Goal: Information Seeking & Learning: Learn about a topic

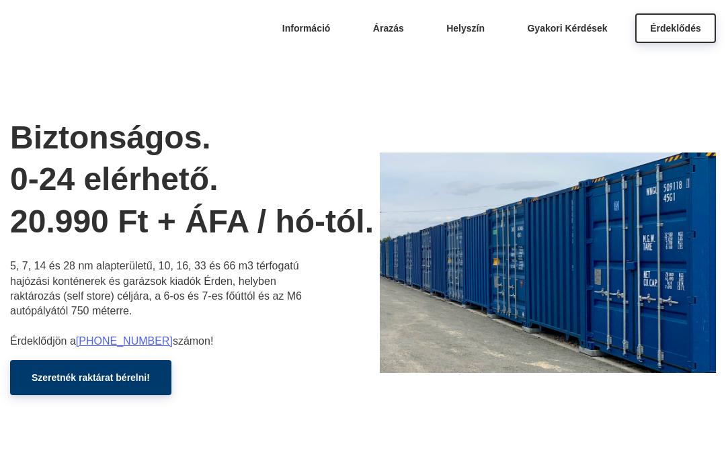
click at [564, 33] on span "Gyakori Kérdések" at bounding box center [567, 28] width 80 height 11
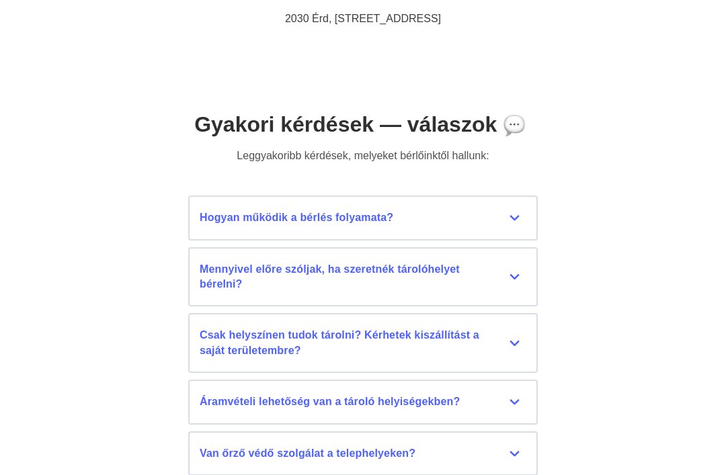
scroll to position [5881, 0]
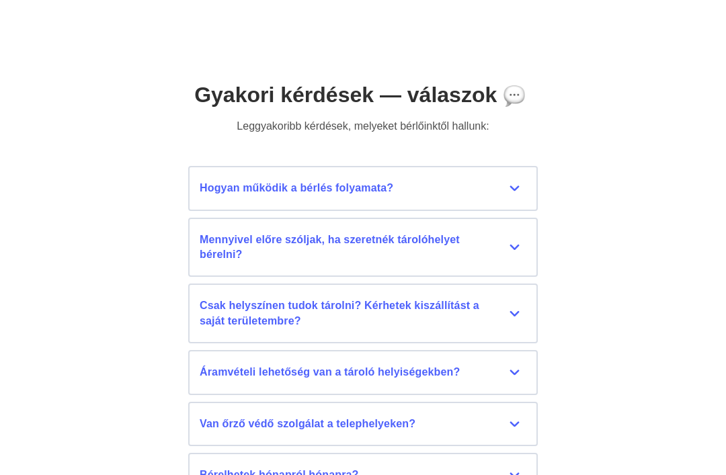
click at [520, 181] on div "Hogyan működik a bérlés folyamata?" at bounding box center [363, 188] width 327 height 15
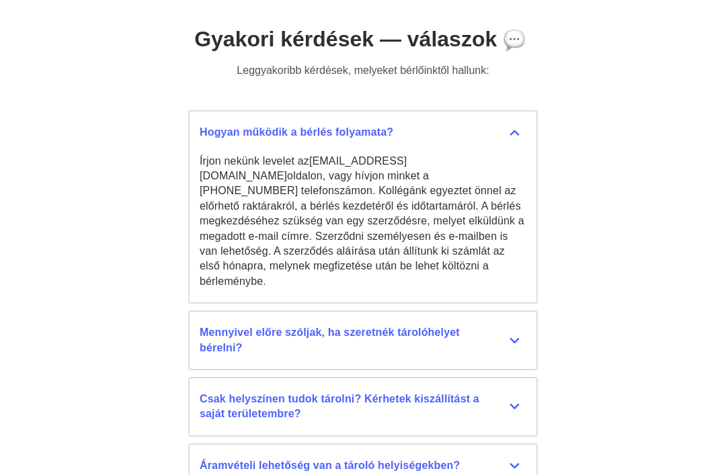
scroll to position [5938, 0]
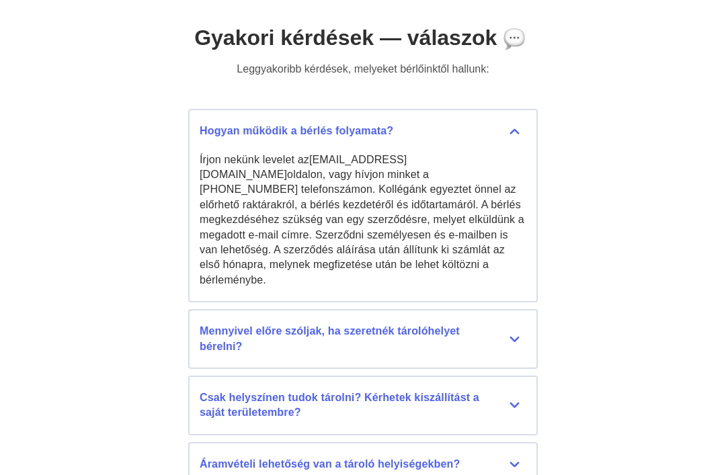
click at [507, 324] on div "Mennyivel előre szóljak, ha szeretnék tárolóhelyet bérelni?" at bounding box center [363, 339] width 327 height 30
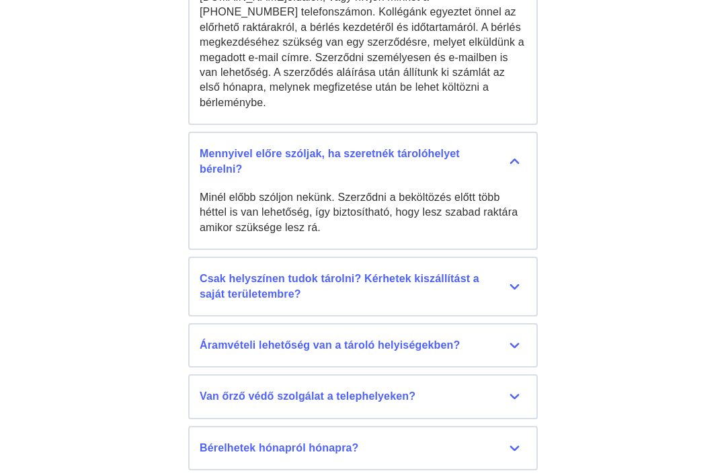
scroll to position [6116, 0]
click at [517, 272] on div "Csak helyszínen tudok tárolni? Kérhetek kiszállítást a saját területembre?" at bounding box center [363, 287] width 327 height 30
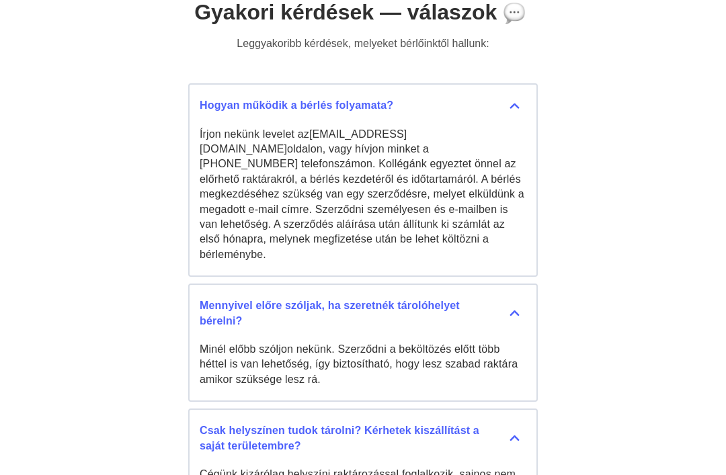
scroll to position [5962, 0]
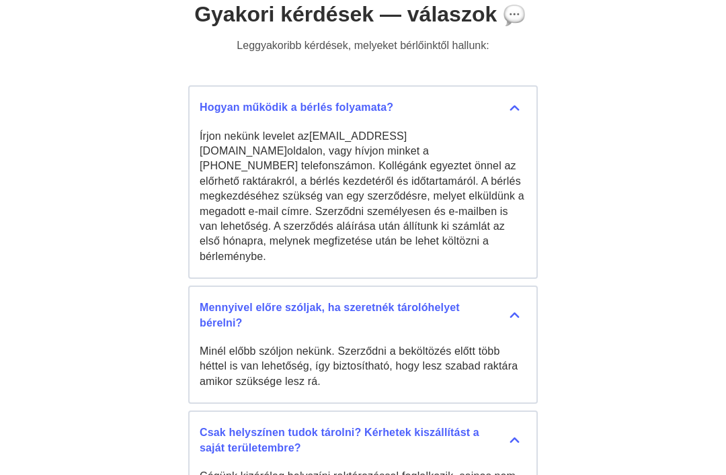
click at [517, 100] on div "Hogyan működik a bérlés folyamata?" at bounding box center [363, 107] width 327 height 15
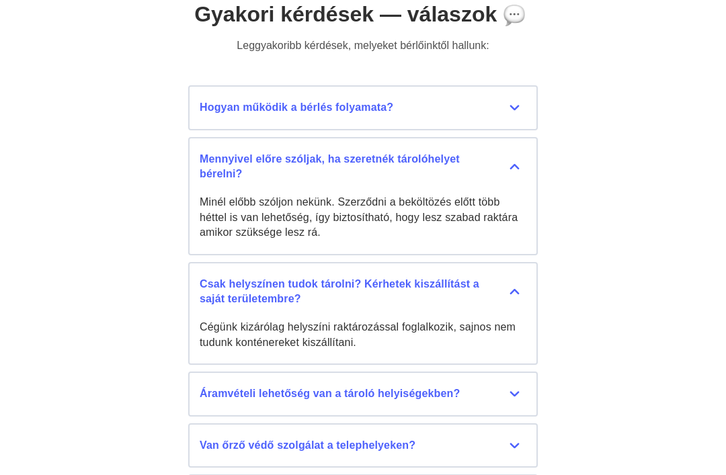
click at [513, 152] on div "Mennyivel előre szóljak, ha szeretnék tárolóhelyet bérelni?" at bounding box center [363, 167] width 327 height 30
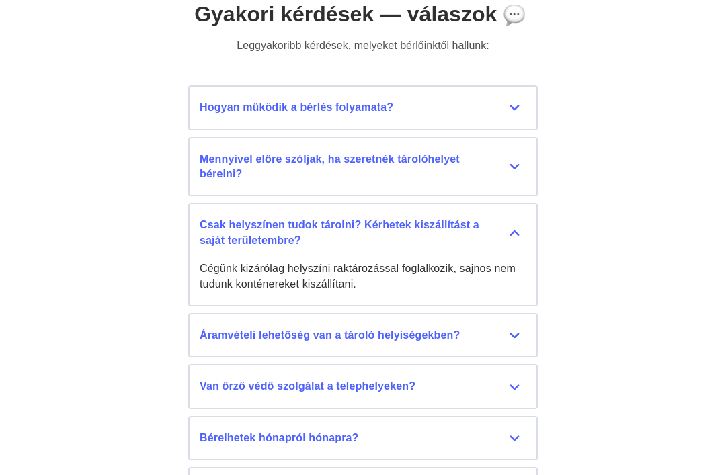
click at [513, 218] on div "Csak helyszínen tudok tárolni? Kérhetek kiszállítást a saját területembre?" at bounding box center [363, 233] width 327 height 30
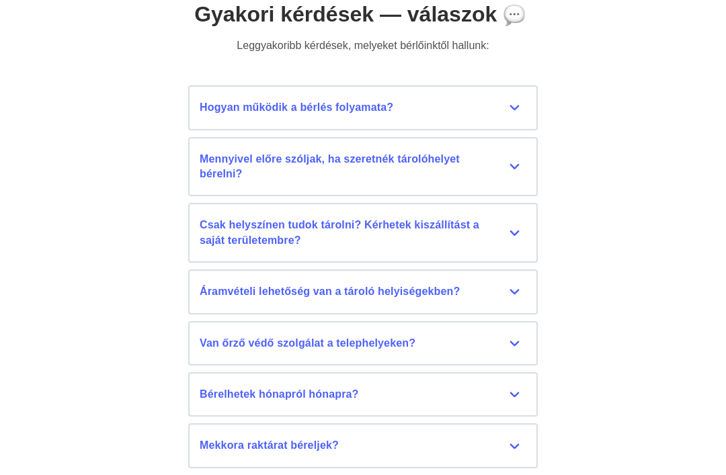
click at [516, 284] on div "Áramvételi lehetőség van a tároló helyiségekben?" at bounding box center [363, 291] width 327 height 15
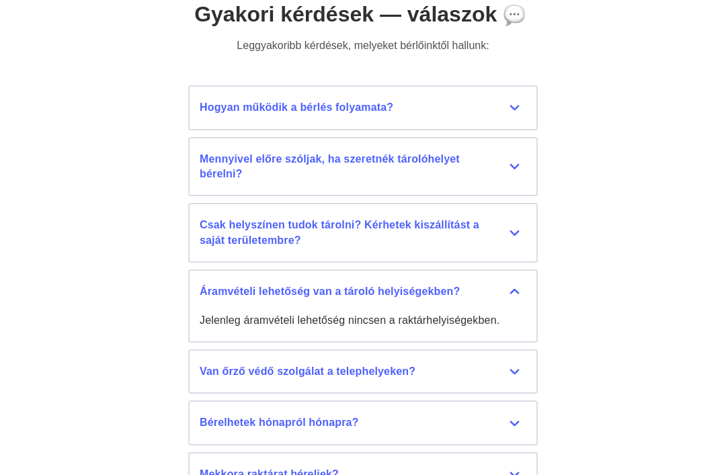
click at [517, 284] on div "Áramvételi lehetőség van a tároló helyiségekben?" at bounding box center [363, 291] width 327 height 15
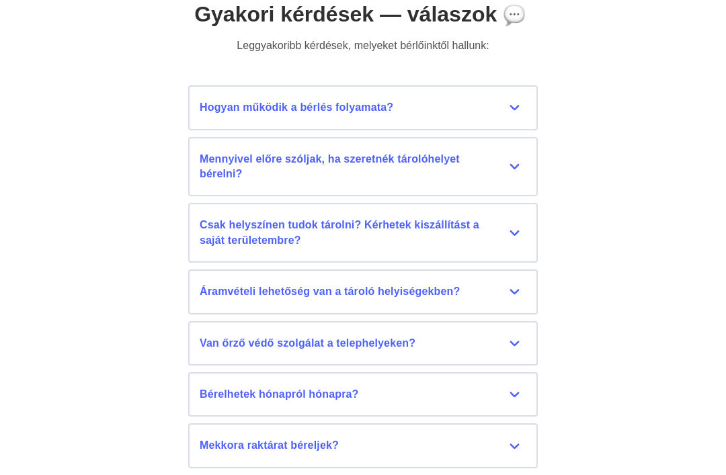
click at [516, 336] on div "Van őrző védő szolgálat a telephelyeken?" at bounding box center [363, 343] width 327 height 15
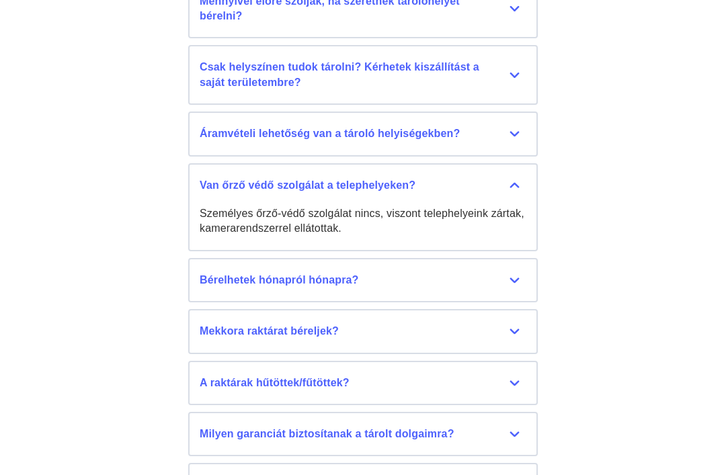
scroll to position [6120, 0]
click at [512, 178] on div "Van őrző védő szolgálat a telephelyeken?" at bounding box center [363, 185] width 327 height 15
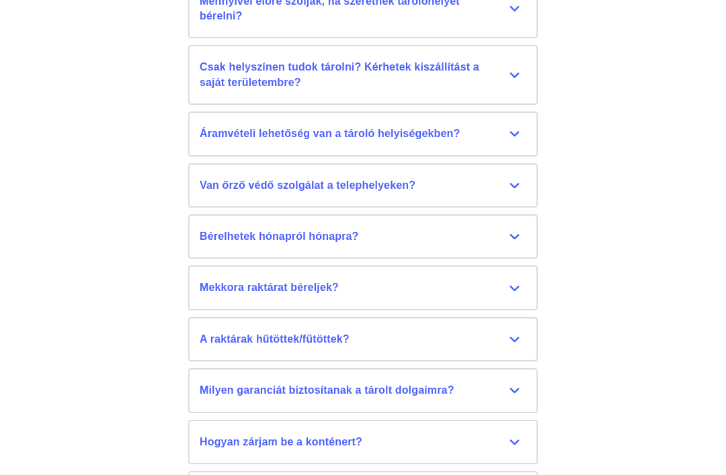
click at [516, 229] on div "Bérelhetek hónapról hónapra?" at bounding box center [363, 236] width 327 height 15
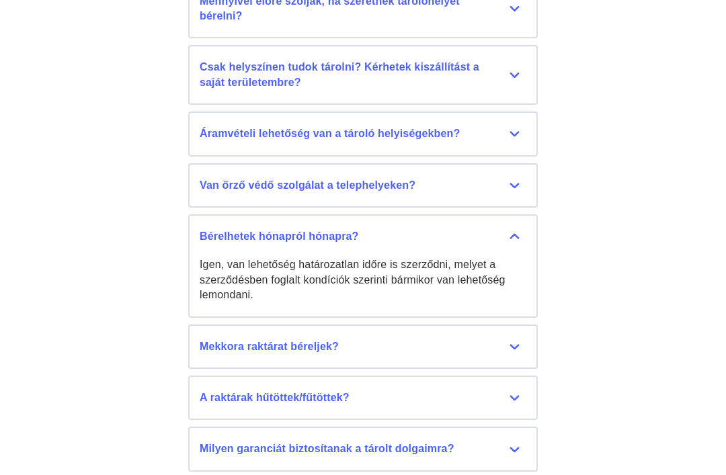
click at [516, 229] on div "Bérelhetek hónapról hónapra?" at bounding box center [363, 236] width 327 height 15
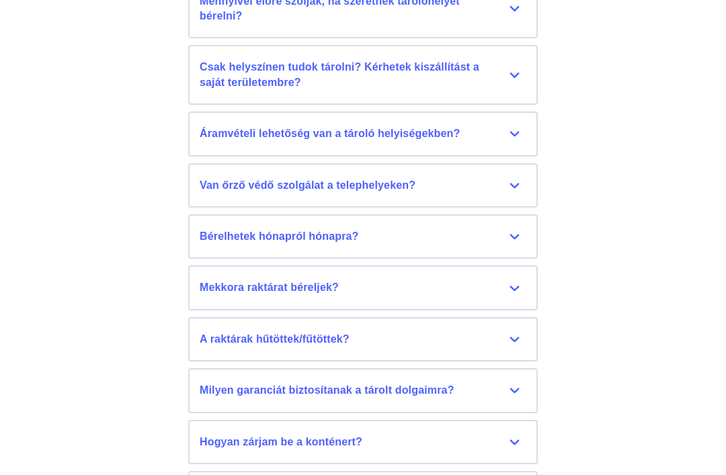
click at [517, 280] on div "Mekkora raktárat béreljek?" at bounding box center [363, 287] width 327 height 15
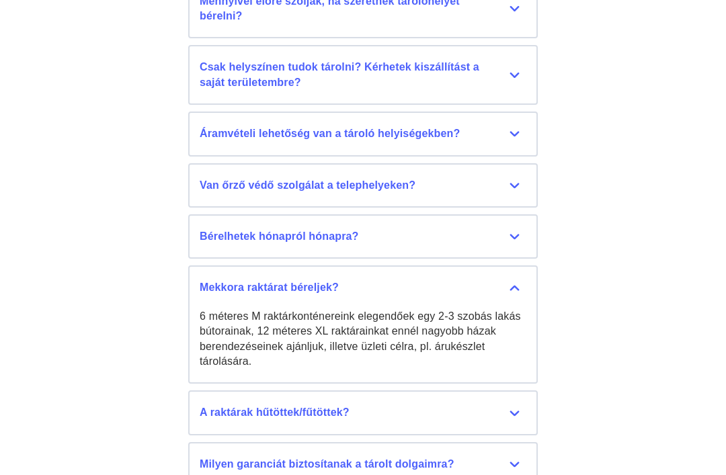
click at [515, 280] on div "Mekkora raktárat béreljek?" at bounding box center [363, 287] width 327 height 15
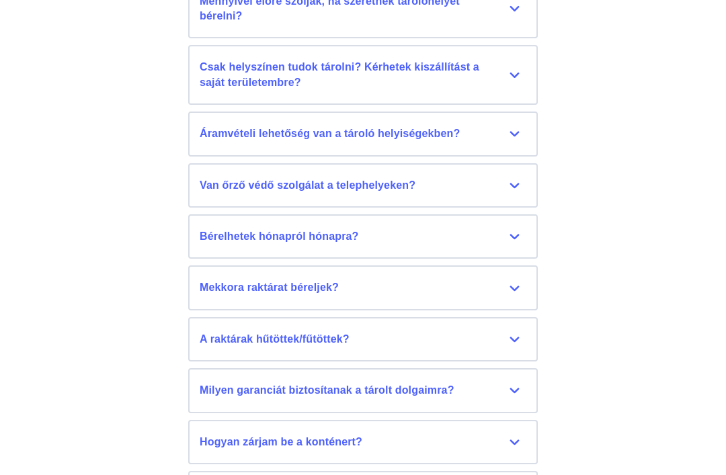
click at [516, 332] on div "A raktárak hűtöttek/fűtöttek?" at bounding box center [363, 339] width 327 height 15
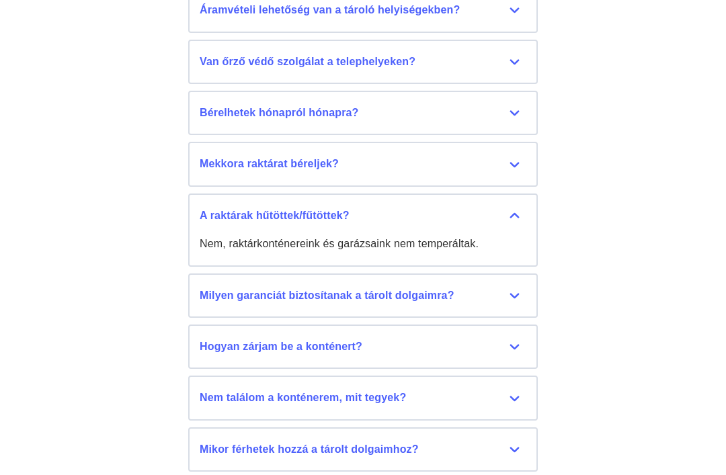
scroll to position [6252, 0]
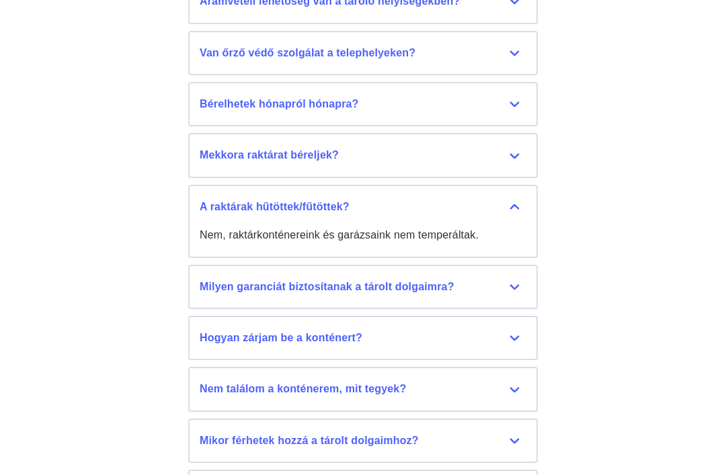
click at [515, 200] on div "A raktárak hűtöttek/fűtöttek?" at bounding box center [363, 207] width 327 height 15
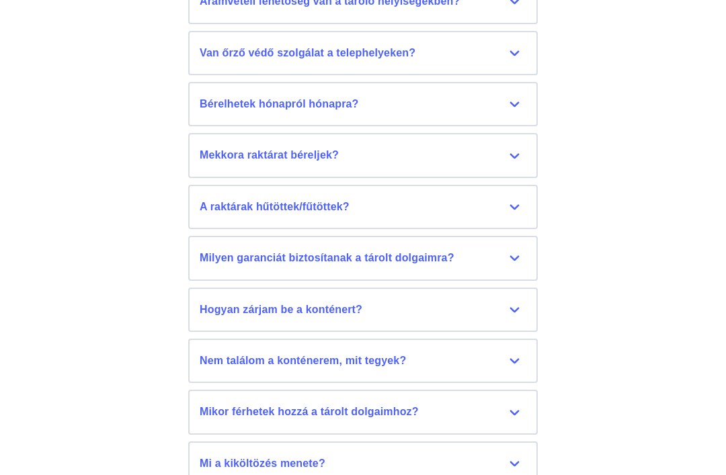
click at [516, 251] on div "Milyen garanciát biztosítanak a tárolt dolgaimra?" at bounding box center [363, 258] width 327 height 15
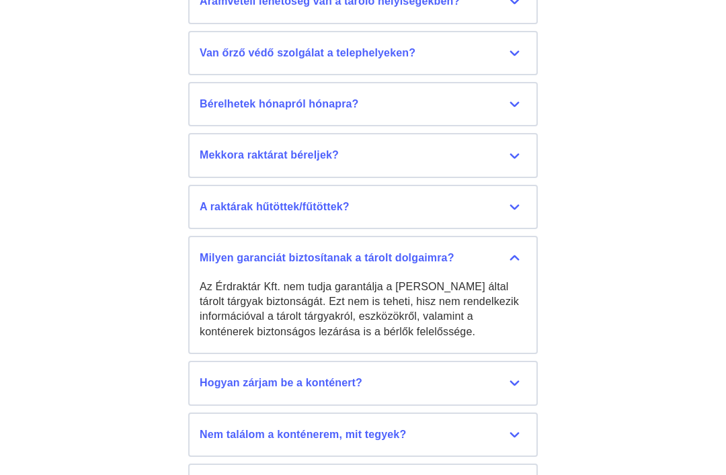
click at [514, 251] on div "Milyen garanciát biztosítanak a tárolt dolgaimra?" at bounding box center [363, 258] width 327 height 15
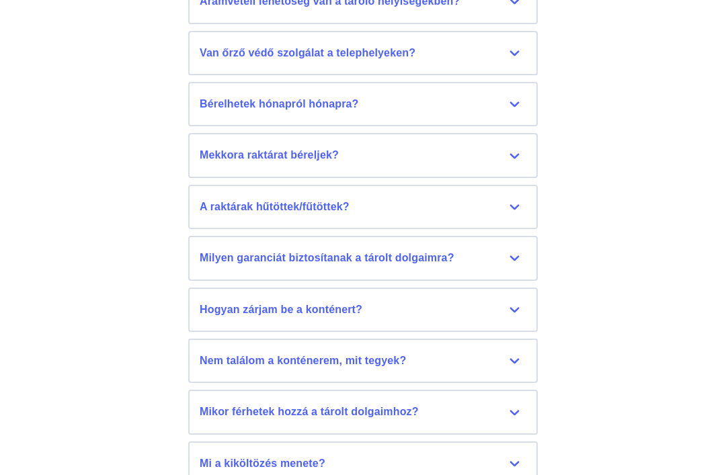
click at [516, 302] on div "Hogyan zárjam be a konténert?" at bounding box center [363, 309] width 327 height 15
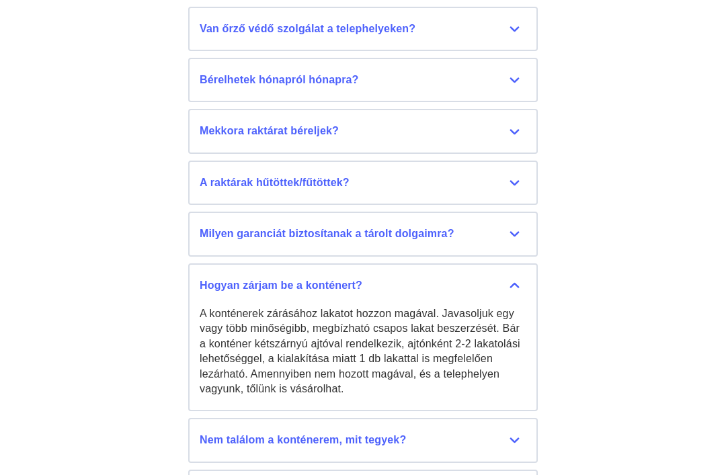
scroll to position [6276, 0]
click at [514, 278] on div "Hogyan zárjam be a konténert?" at bounding box center [363, 285] width 327 height 15
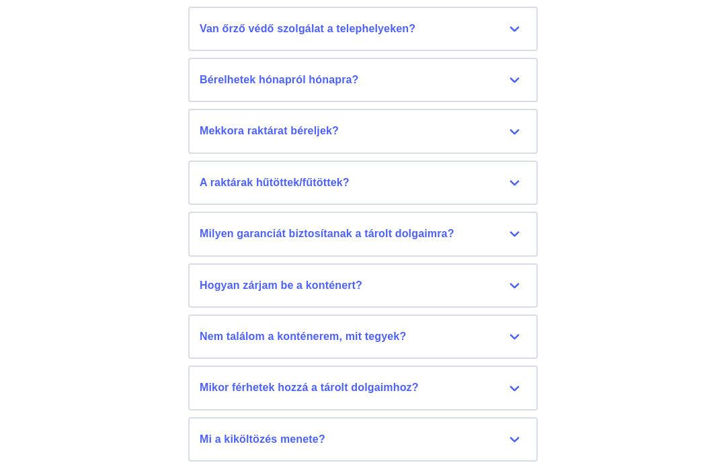
click at [518, 380] on div "Mikor férhetek hozzá a tárolt dolgaimhoz?" at bounding box center [363, 387] width 327 height 15
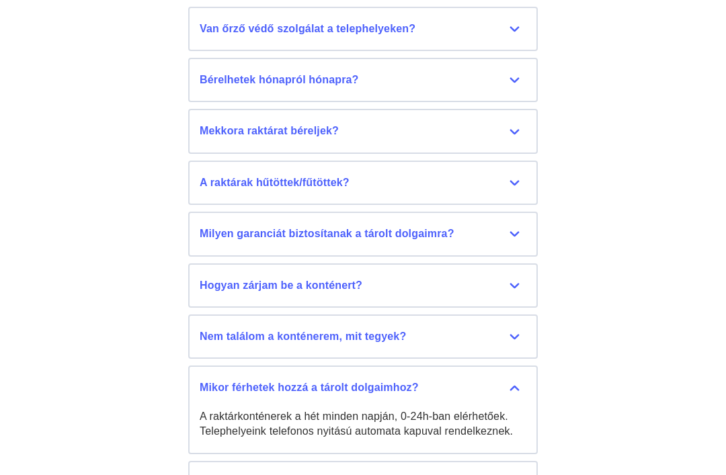
click at [513, 380] on div "Mikor férhetek hozzá a tárolt dolgaimhoz?" at bounding box center [363, 387] width 327 height 15
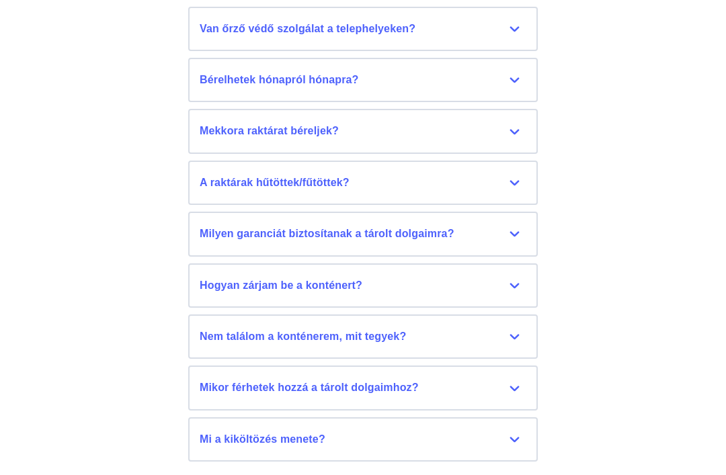
click at [517, 432] on div "Mi a kiköltözés menete?" at bounding box center [363, 439] width 327 height 15
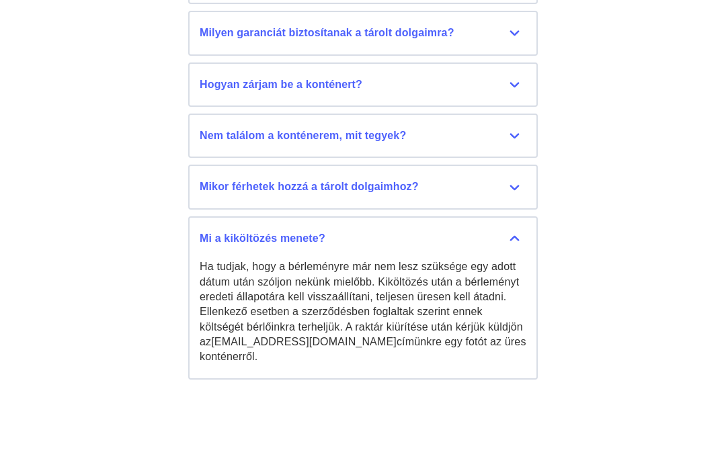
scroll to position [6478, 0]
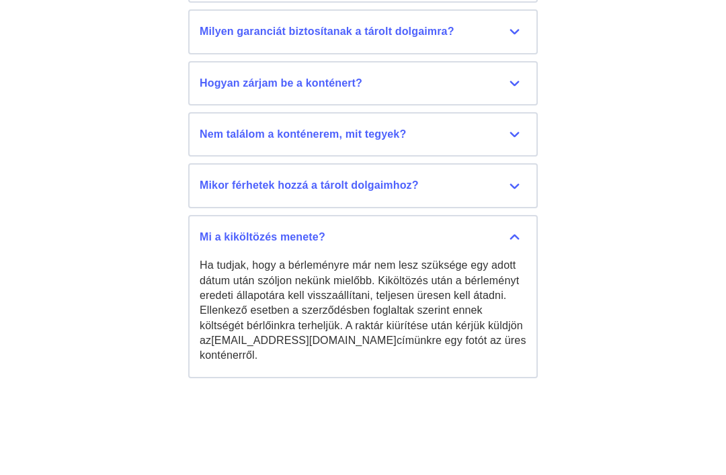
click at [513, 231] on div "Mi a kiköltözés menete?" at bounding box center [363, 238] width 327 height 15
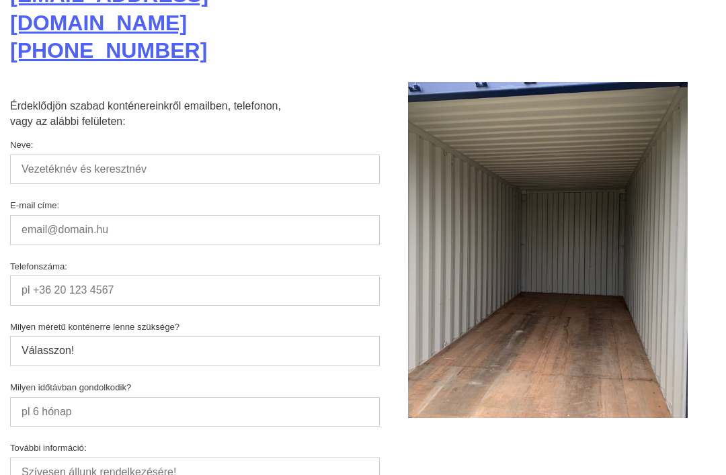
scroll to position [6883, 0]
